Goal: Transaction & Acquisition: Register for event/course

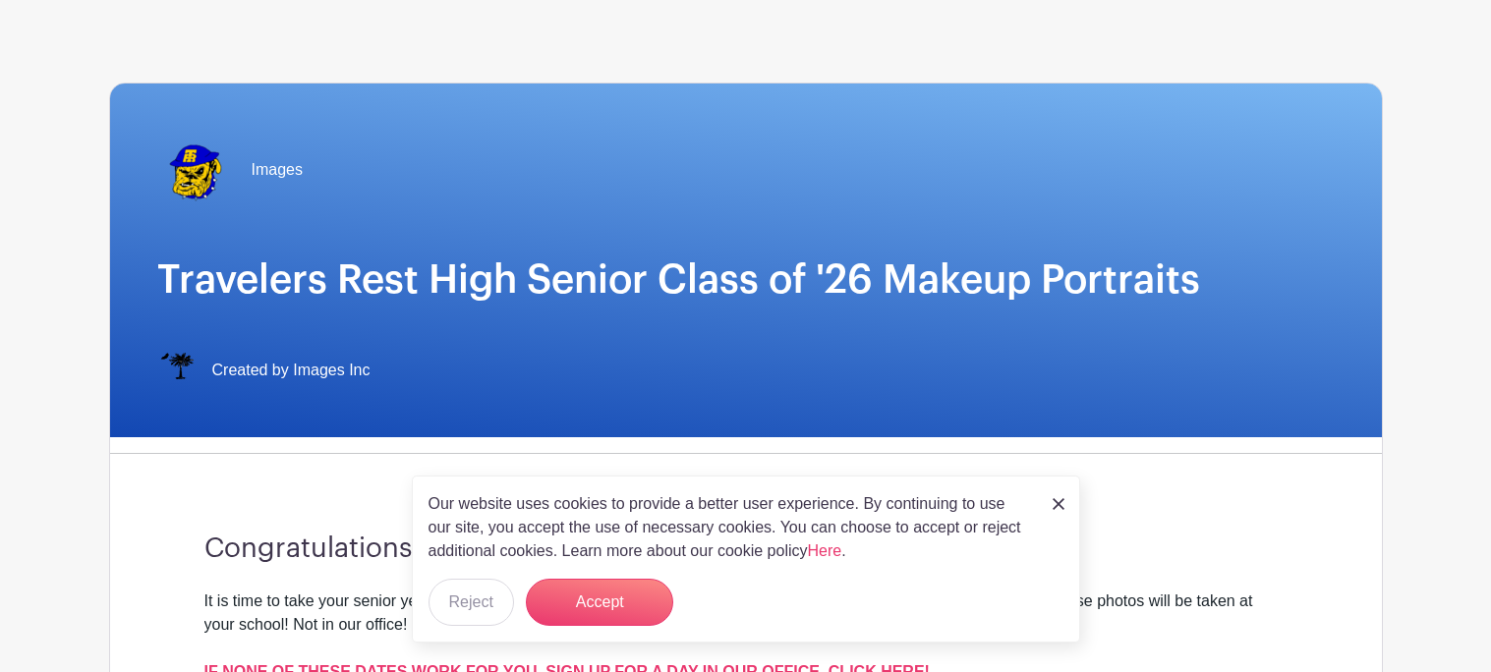
scroll to position [77, 0]
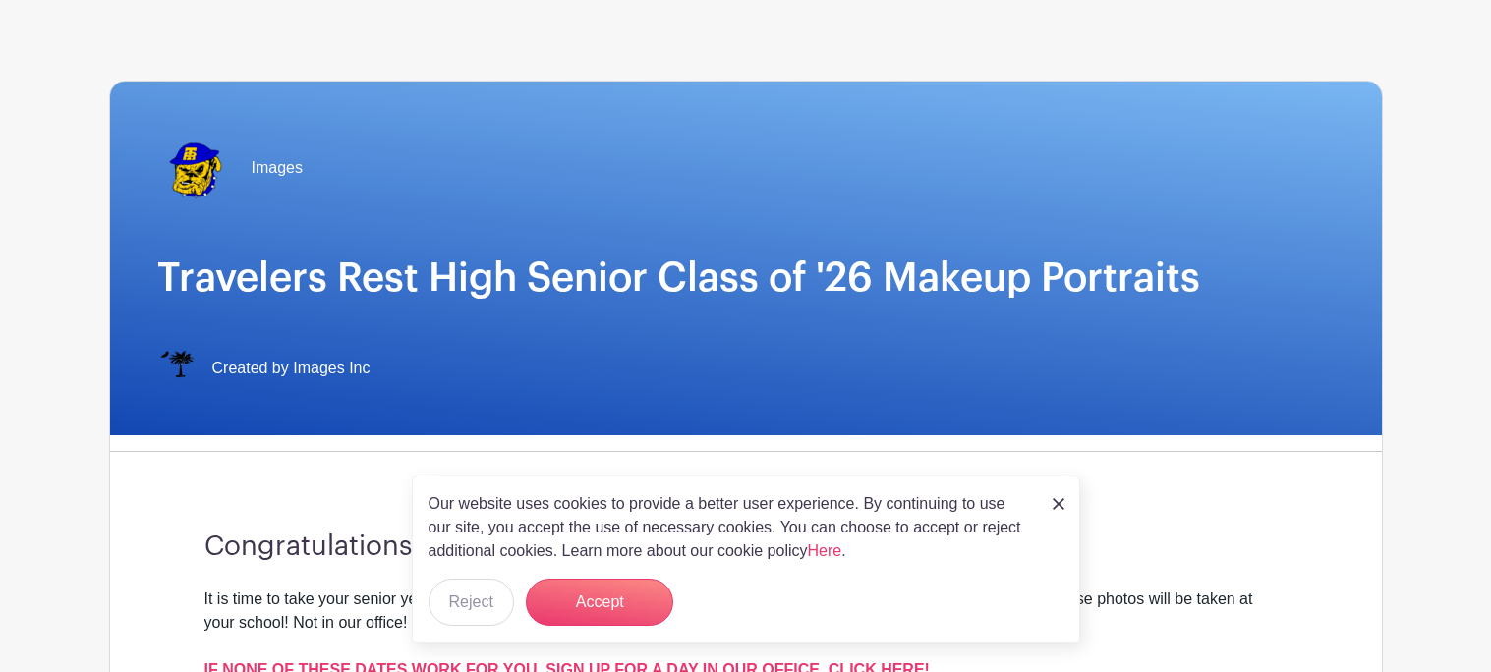
click at [1058, 494] on link at bounding box center [1058, 503] width 12 height 24
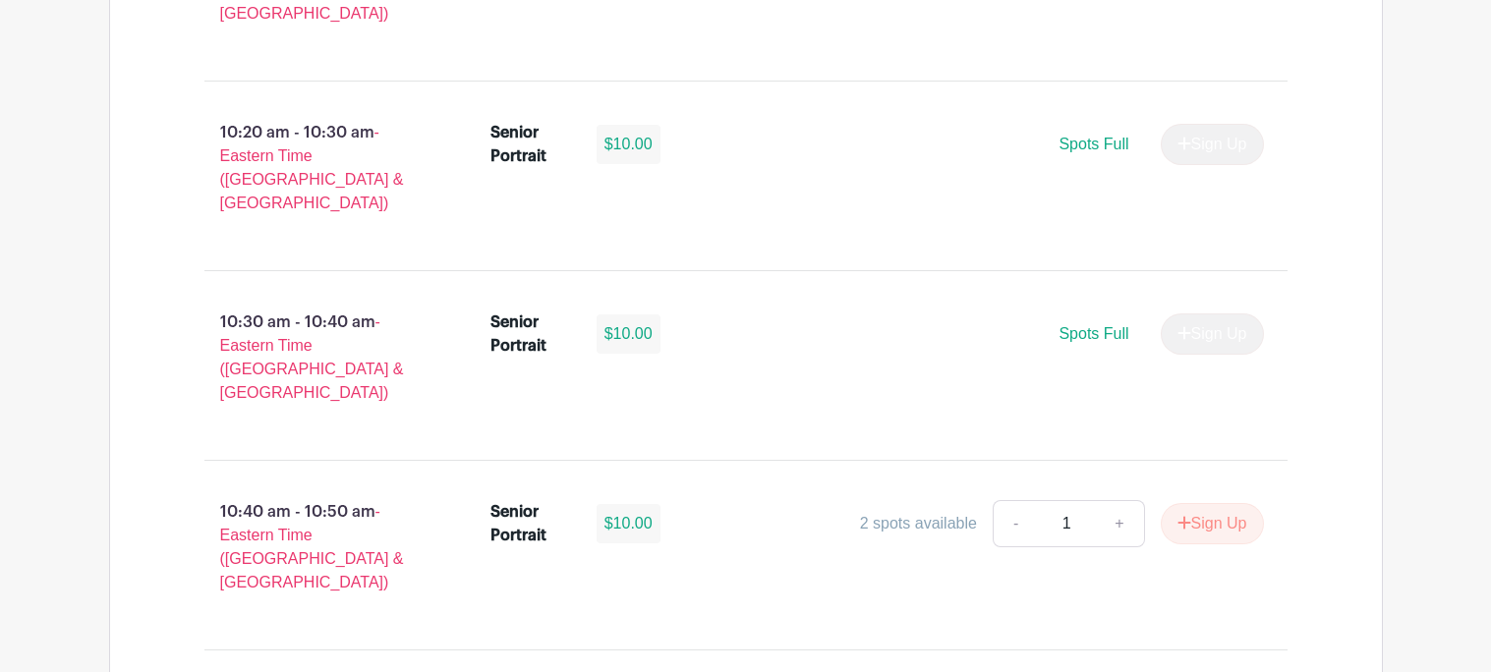
scroll to position [2880, 0]
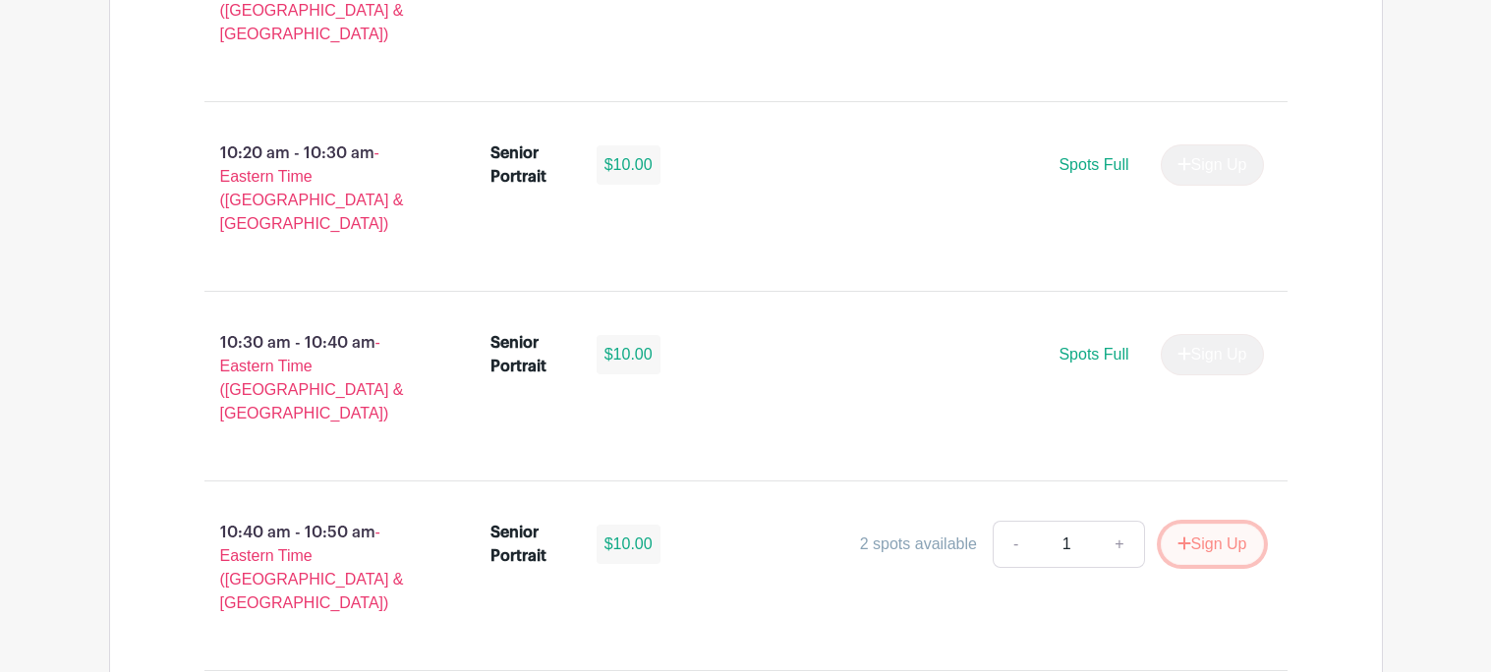
click at [1179, 537] on icon "submit" at bounding box center [1183, 543] width 13 height 13
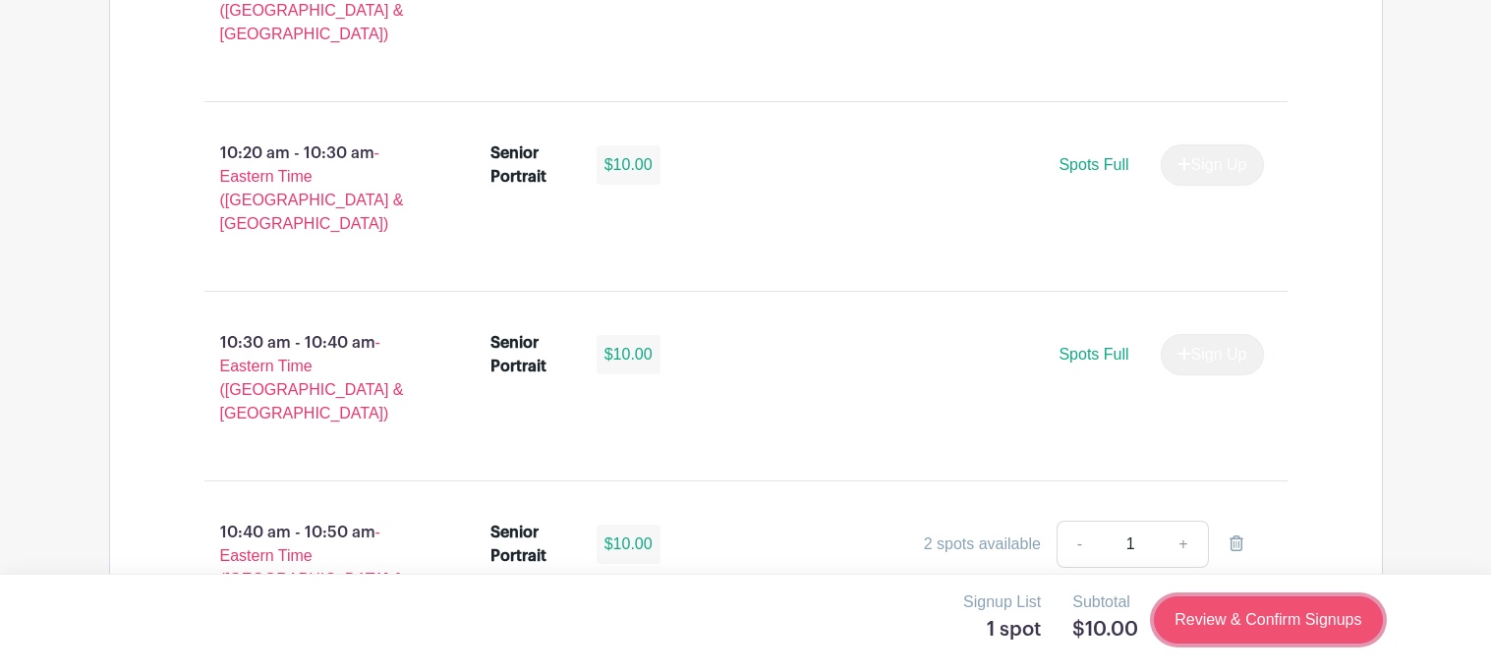
click at [1274, 609] on link "Review & Confirm Signups" at bounding box center [1268, 619] width 228 height 47
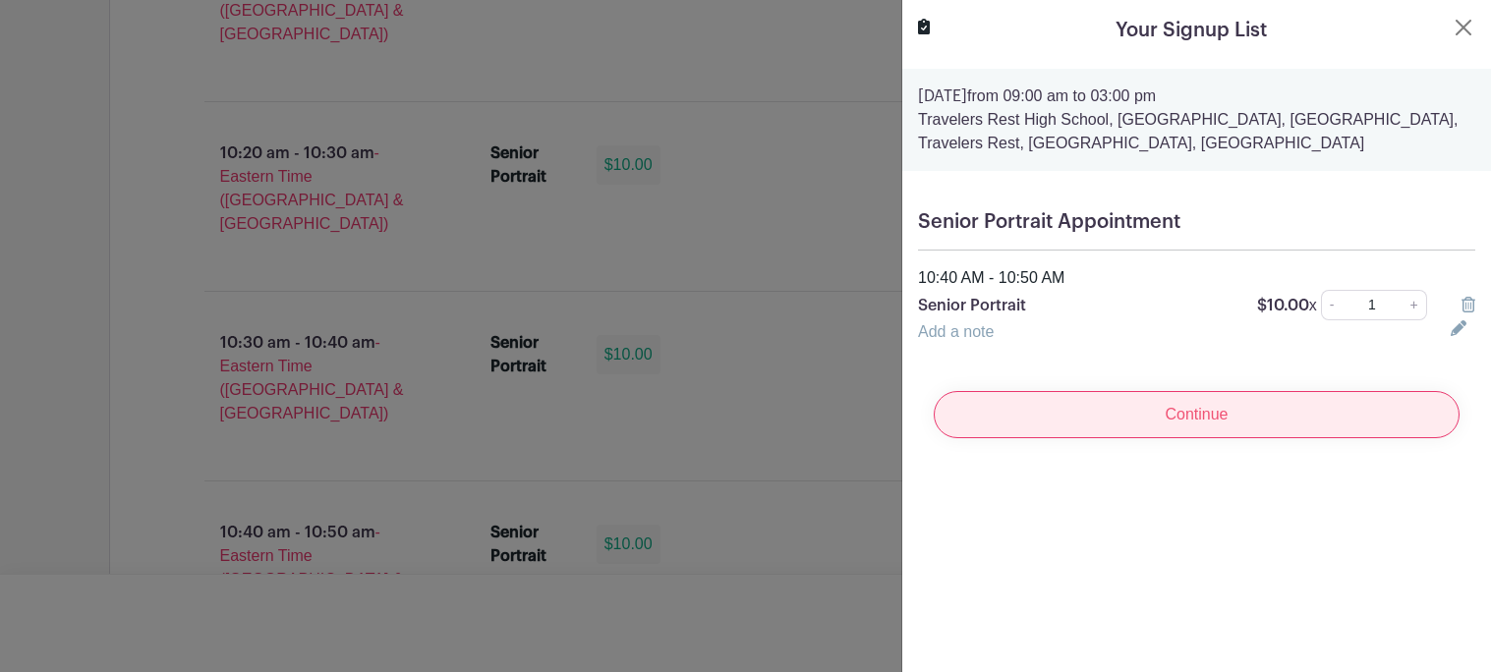
click at [1244, 415] on input "Continue" at bounding box center [1197, 414] width 526 height 47
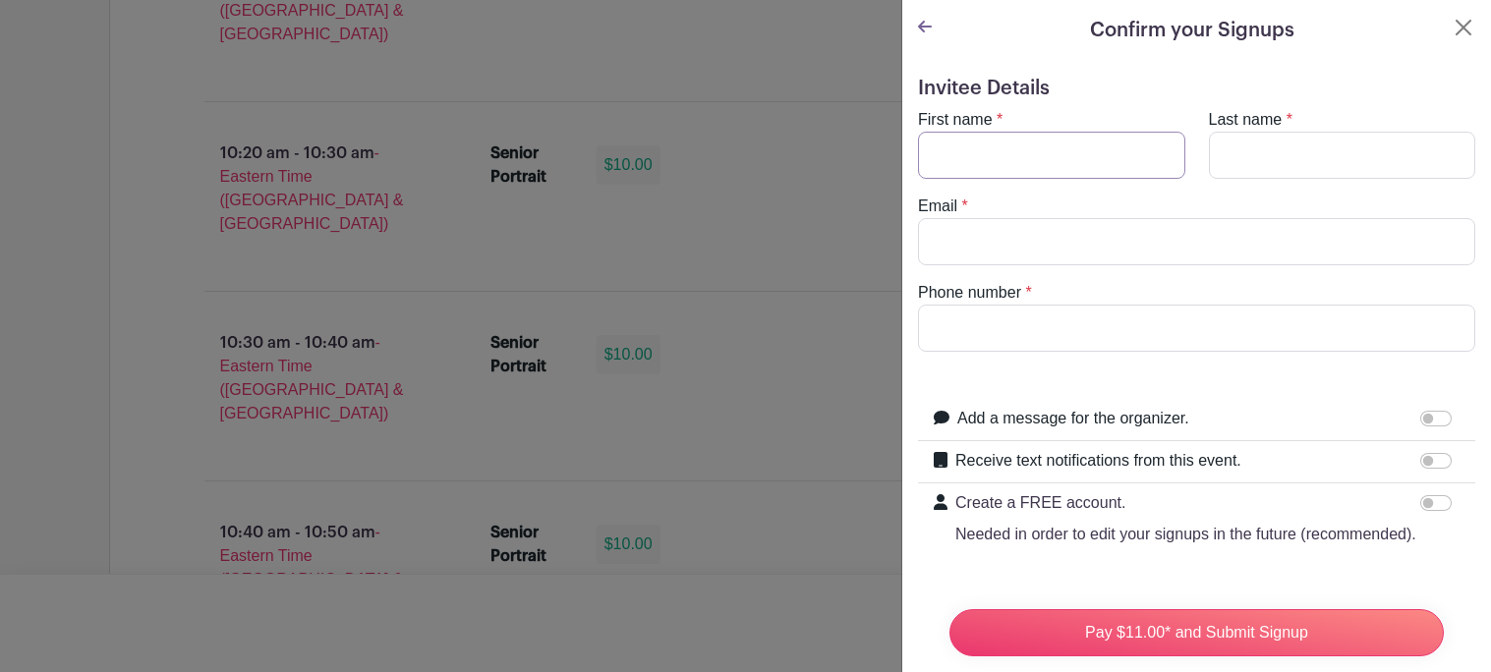
click at [1098, 162] on input "First name" at bounding box center [1051, 155] width 267 height 47
type input "[PERSON_NAME]"
type input "[EMAIL_ADDRESS][DOMAIN_NAME]"
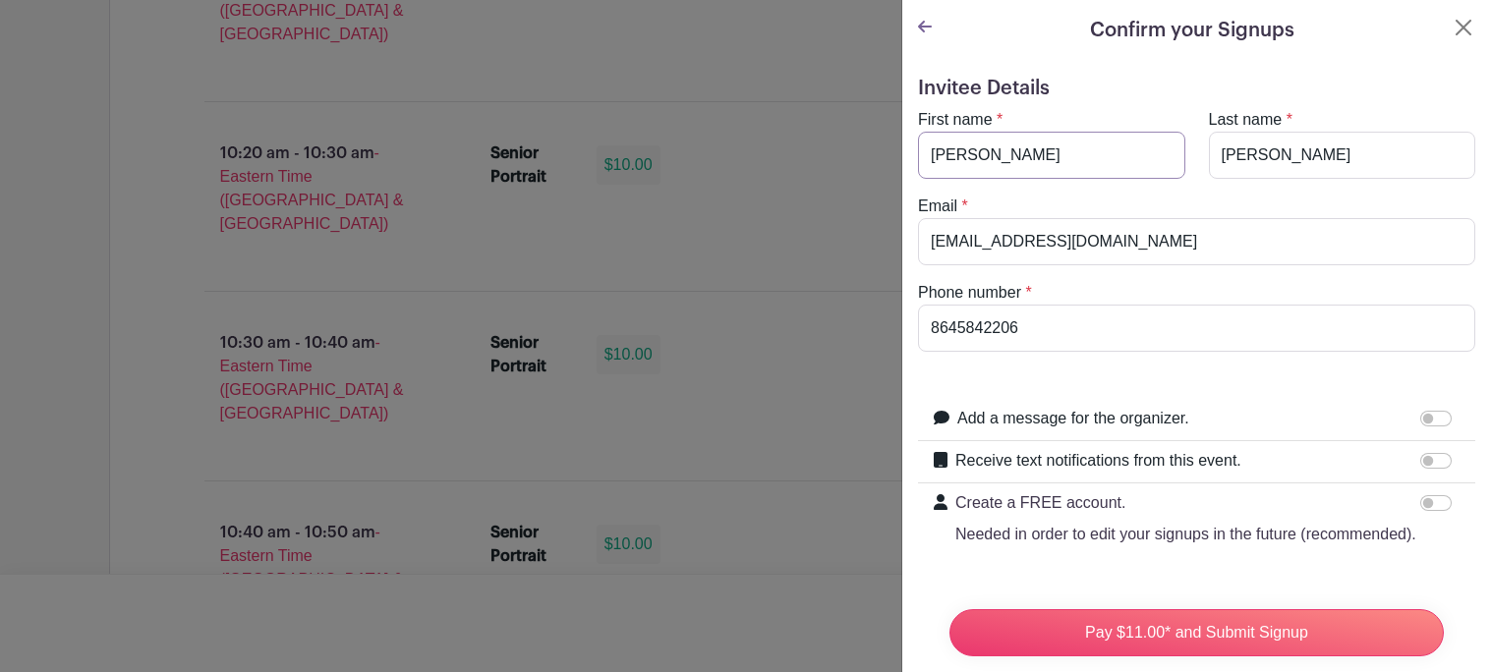
scroll to position [169, 0]
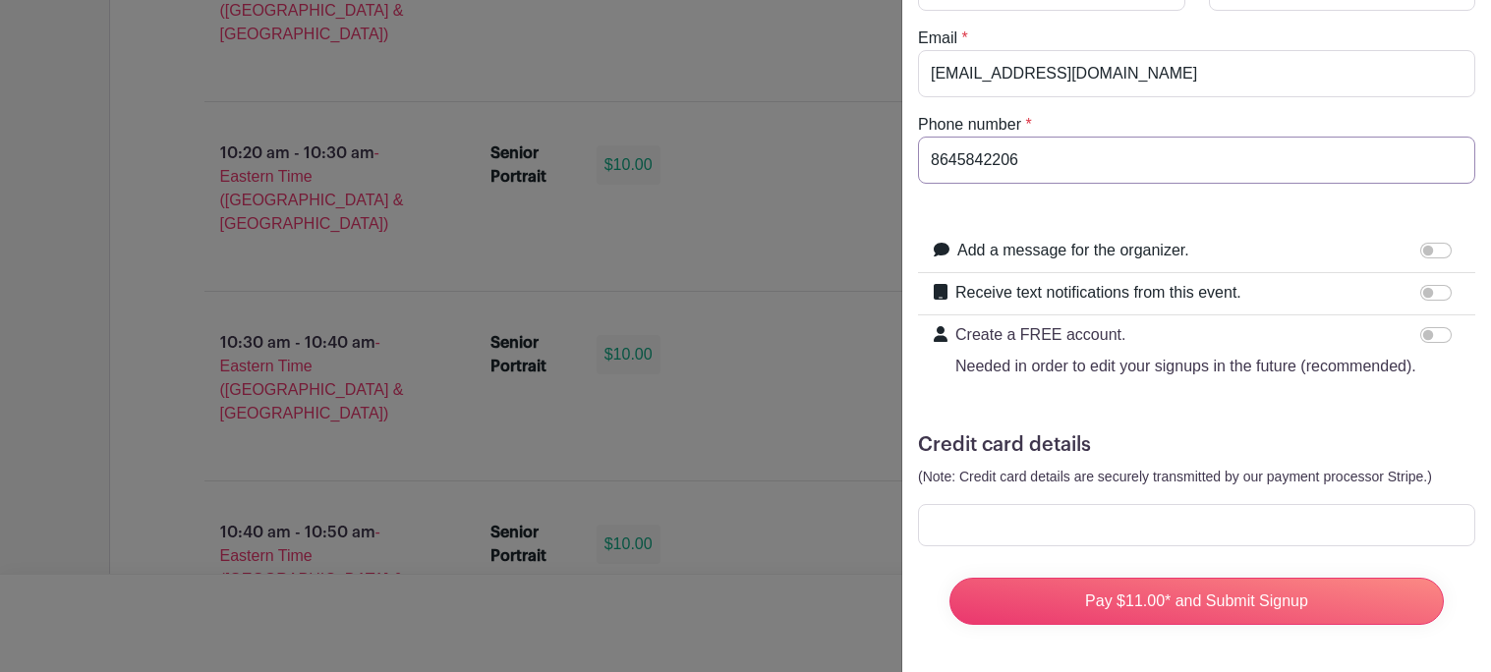
click at [1066, 158] on input "8645842206" at bounding box center [1196, 160] width 557 height 47
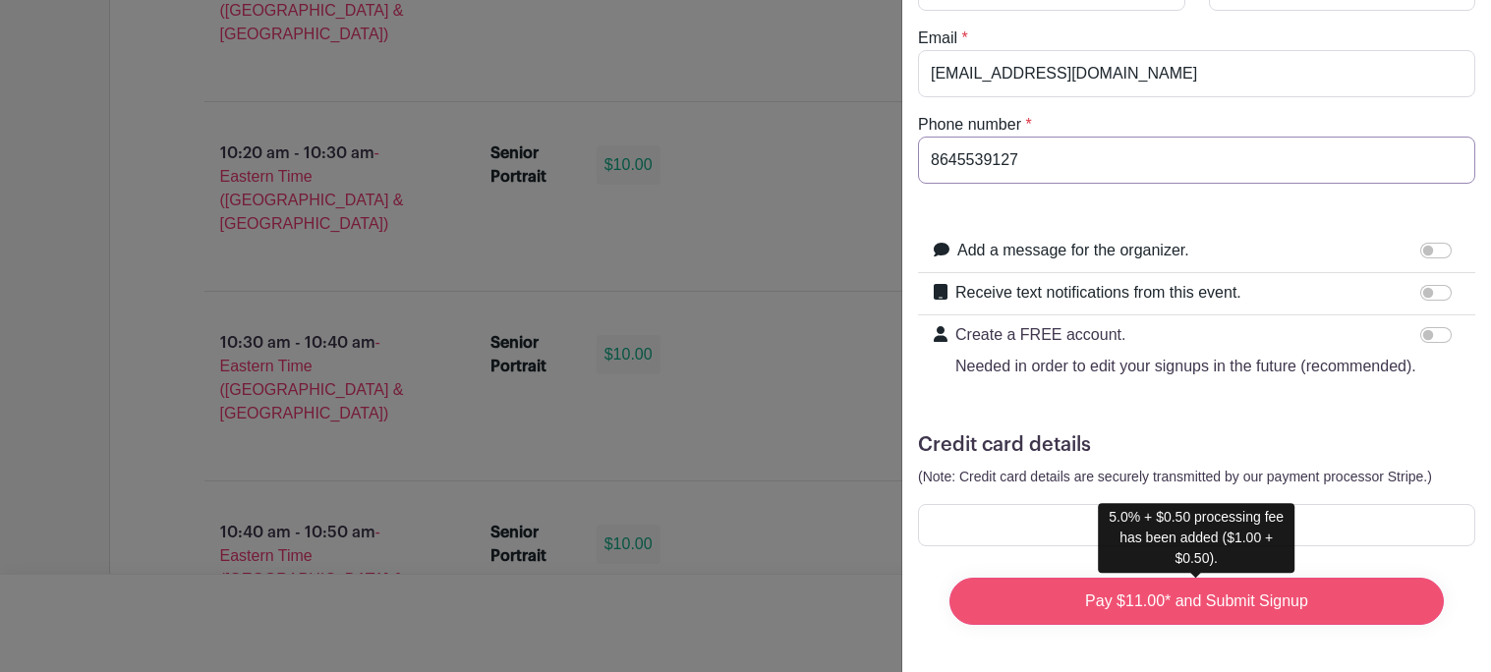
type input "8645539127"
click at [1211, 611] on input "Pay $11.00* and Submit Signup" at bounding box center [1196, 601] width 494 height 47
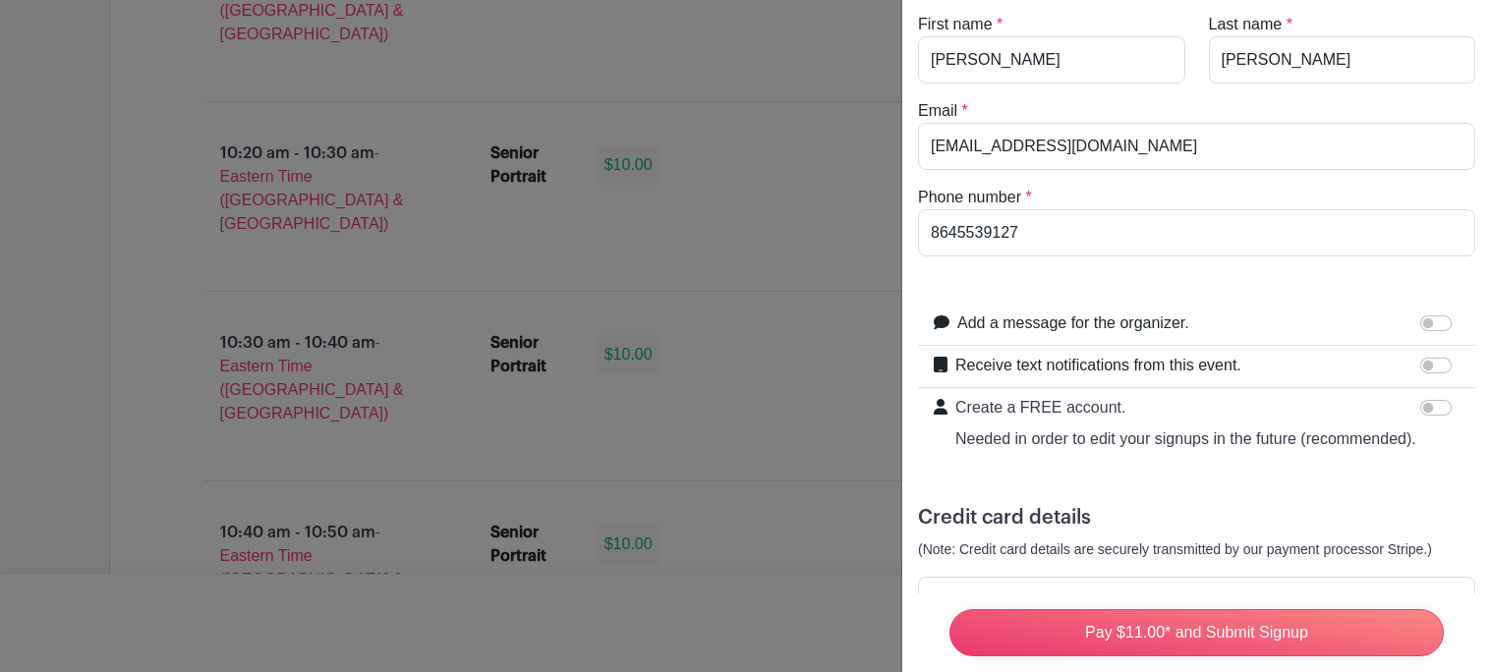
scroll to position [0, 0]
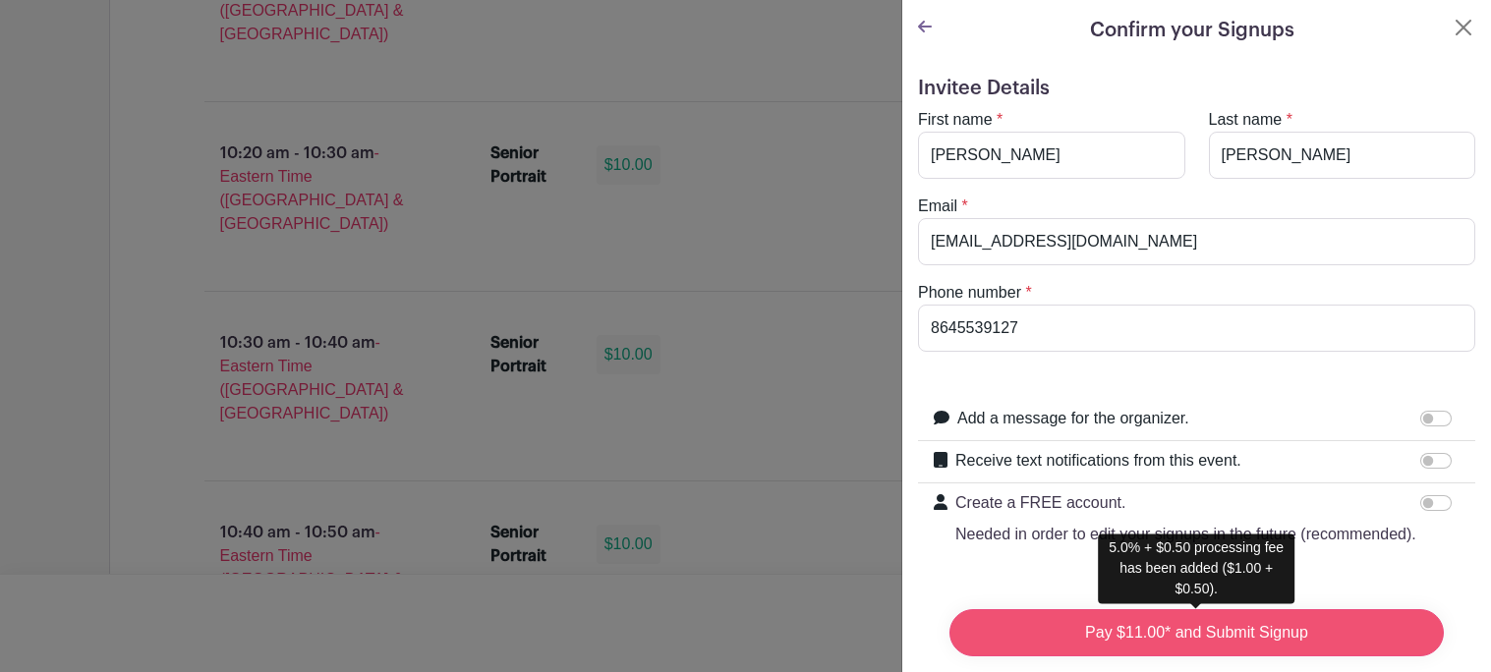
click at [1065, 641] on input "Pay $11.00* and Submit Signup" at bounding box center [1196, 632] width 494 height 47
click at [1065, 641] on div "Pay $11.00* and Submit Signup" at bounding box center [1197, 633] width 526 height 79
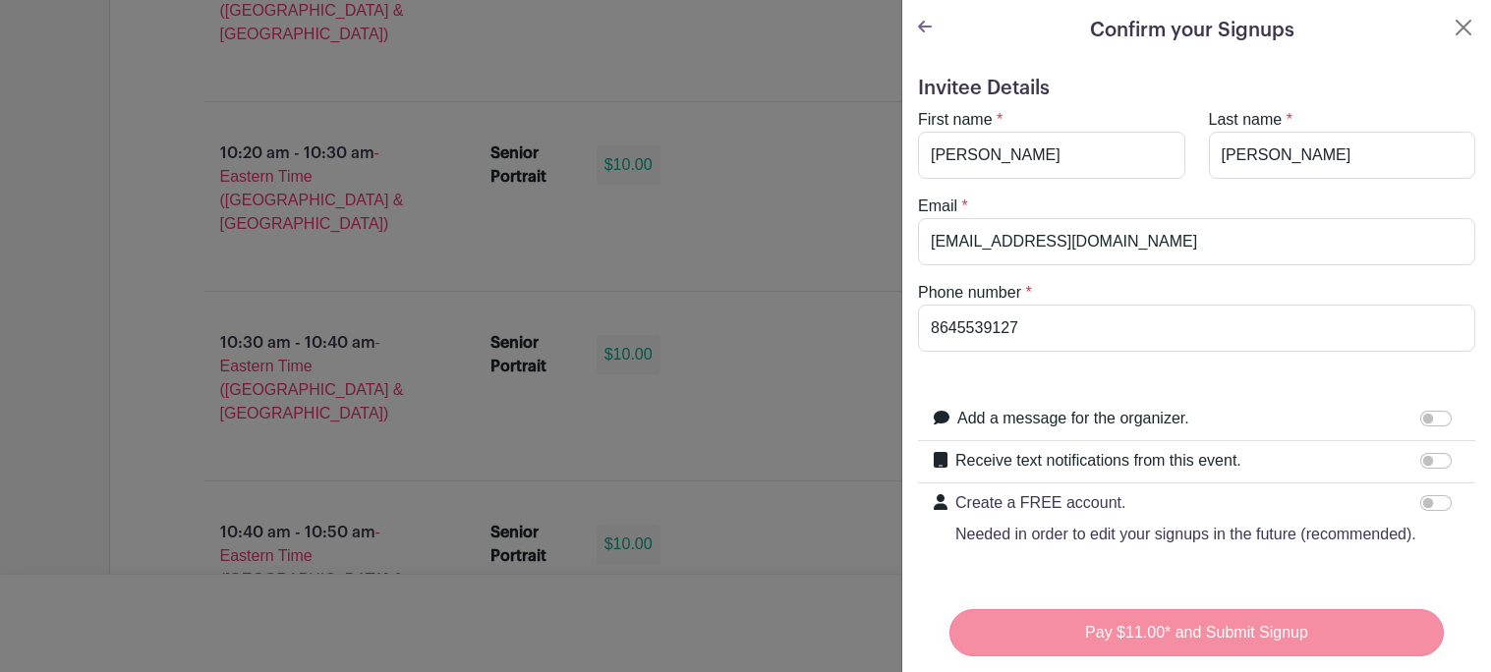
click at [1065, 641] on div "Pay $11.00* and Submit Signup" at bounding box center [1197, 633] width 526 height 79
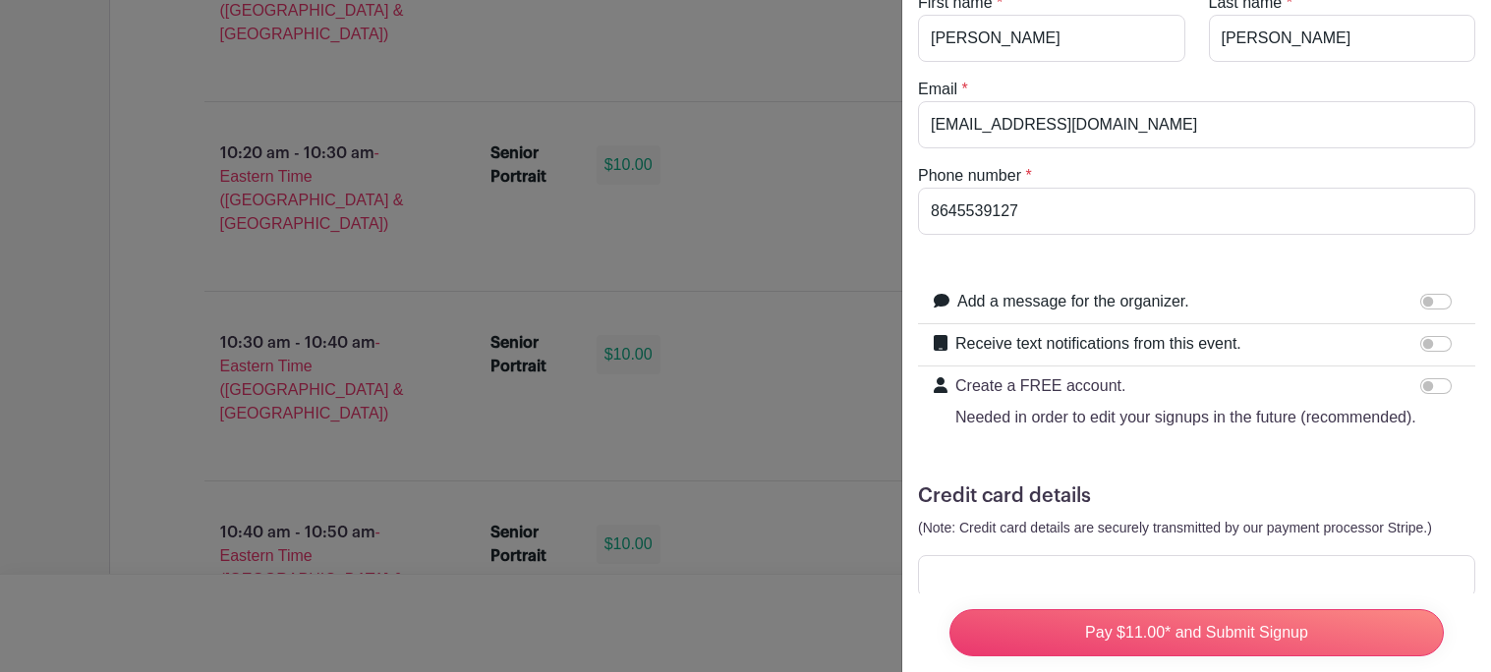
scroll to position [169, 0]
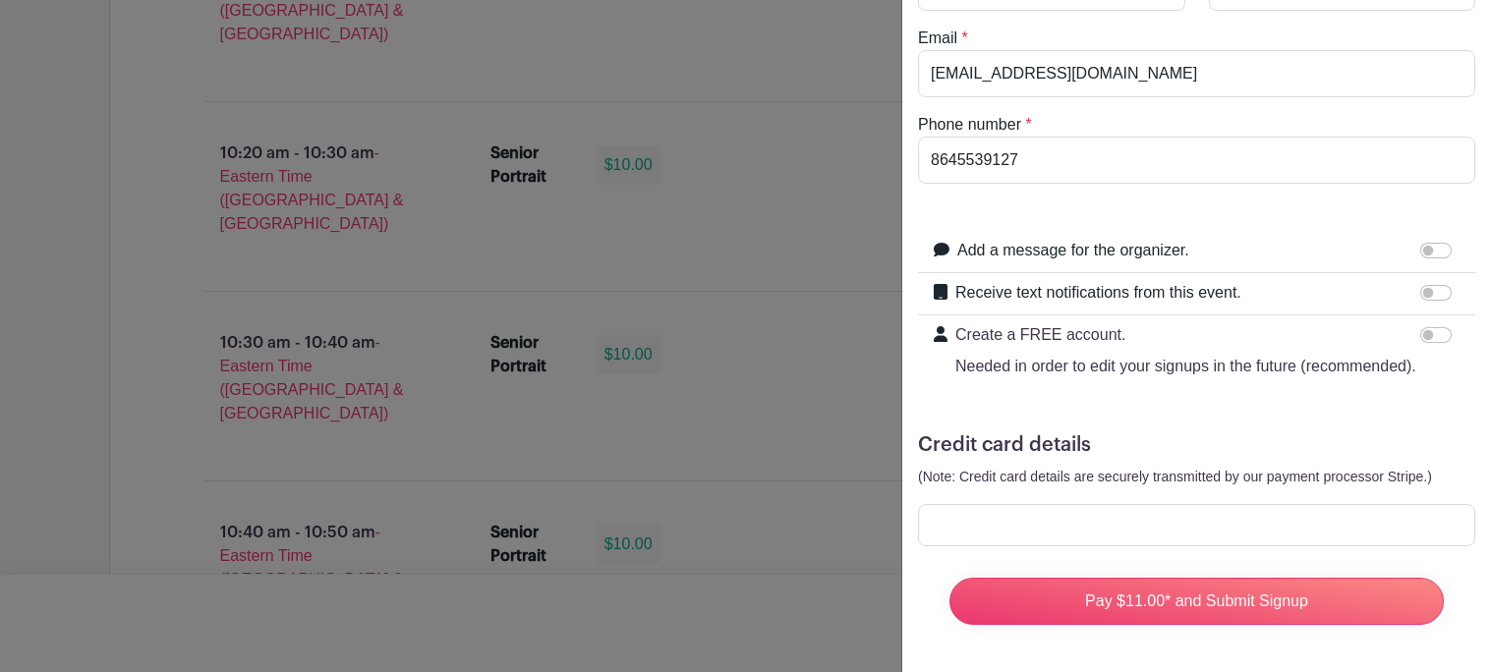
click at [1063, 199] on form "Invitee Details First name * [PERSON_NAME] Last name * [PERSON_NAME] Email * [E…" at bounding box center [1196, 275] width 557 height 732
